Goal: Navigation & Orientation: Find specific page/section

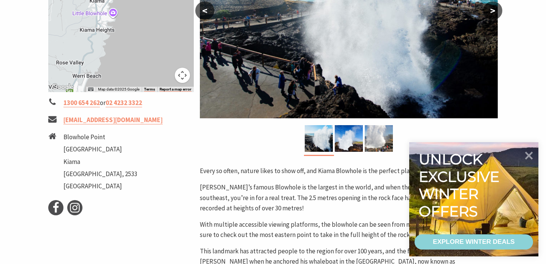
scroll to position [238, 0]
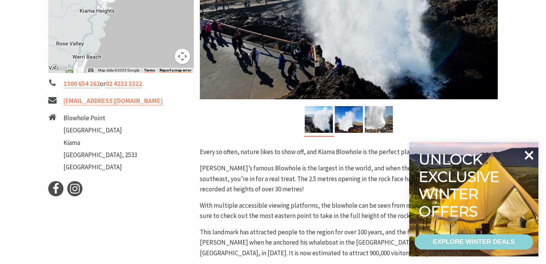
click at [529, 153] on icon at bounding box center [529, 155] width 18 height 18
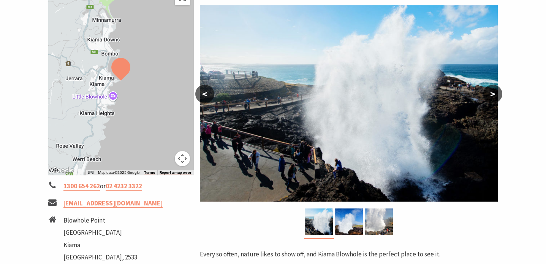
scroll to position [133, 0]
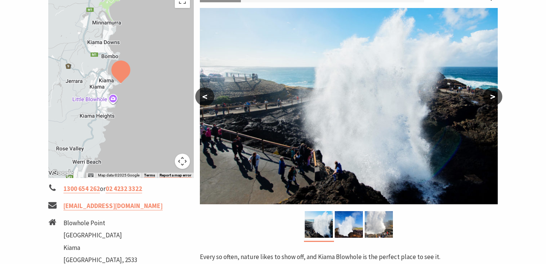
click at [496, 97] on button ">" at bounding box center [493, 96] width 19 height 18
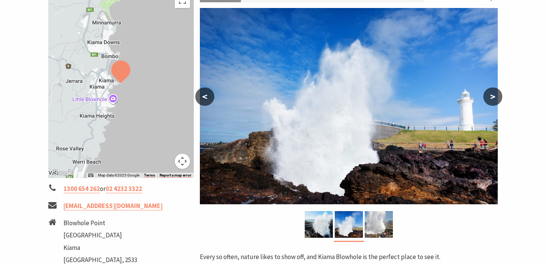
click at [496, 97] on button ">" at bounding box center [493, 96] width 19 height 18
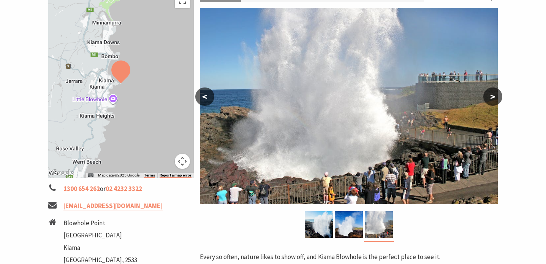
click at [496, 97] on button ">" at bounding box center [493, 96] width 19 height 18
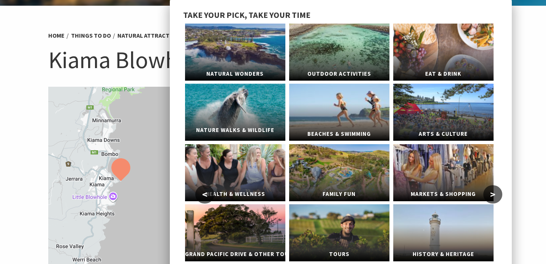
scroll to position [33, 0]
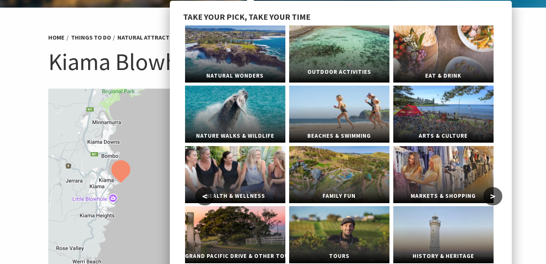
click at [338, 47] on link "Outdoor Activities" at bounding box center [339, 53] width 100 height 57
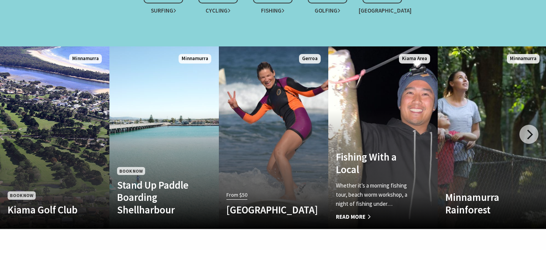
scroll to position [756, 0]
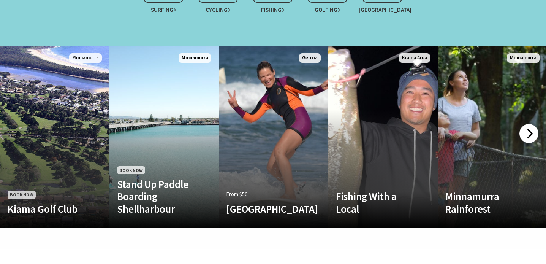
click at [531, 127] on div at bounding box center [529, 133] width 19 height 19
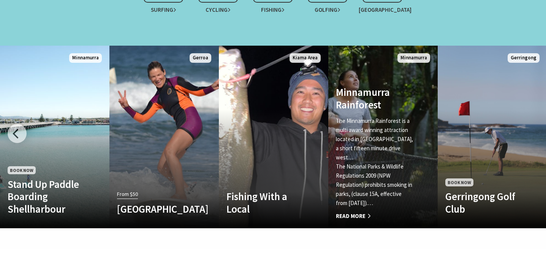
click at [399, 151] on p "The Minnamurra Rainforest is a multi award winning attraction located in Budder…" at bounding box center [375, 139] width 78 height 46
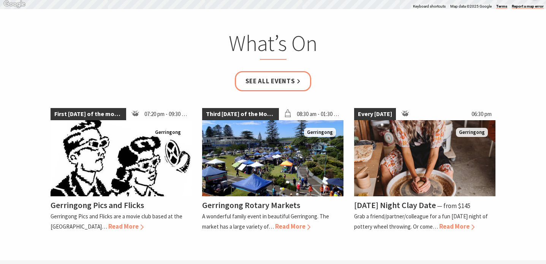
scroll to position [1470, 0]
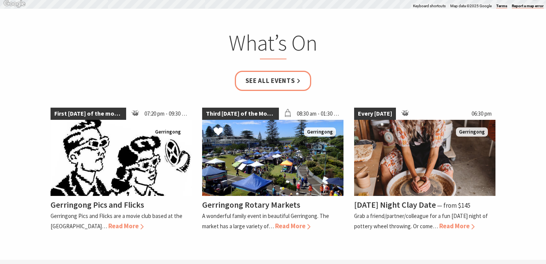
click at [344, 167] on div "Third Saturday of the Month 08:30 am - 01:30 pm Gerringong Gerringong Rotary Ma…" at bounding box center [273, 166] width 152 height 129
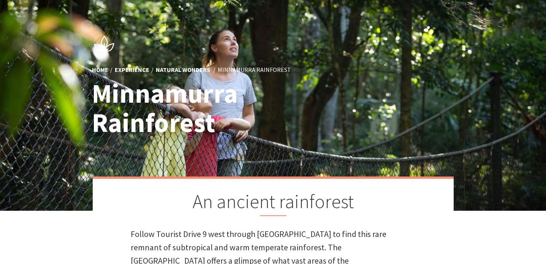
scroll to position [0, 0]
